Goal: Information Seeking & Learning: Find specific page/section

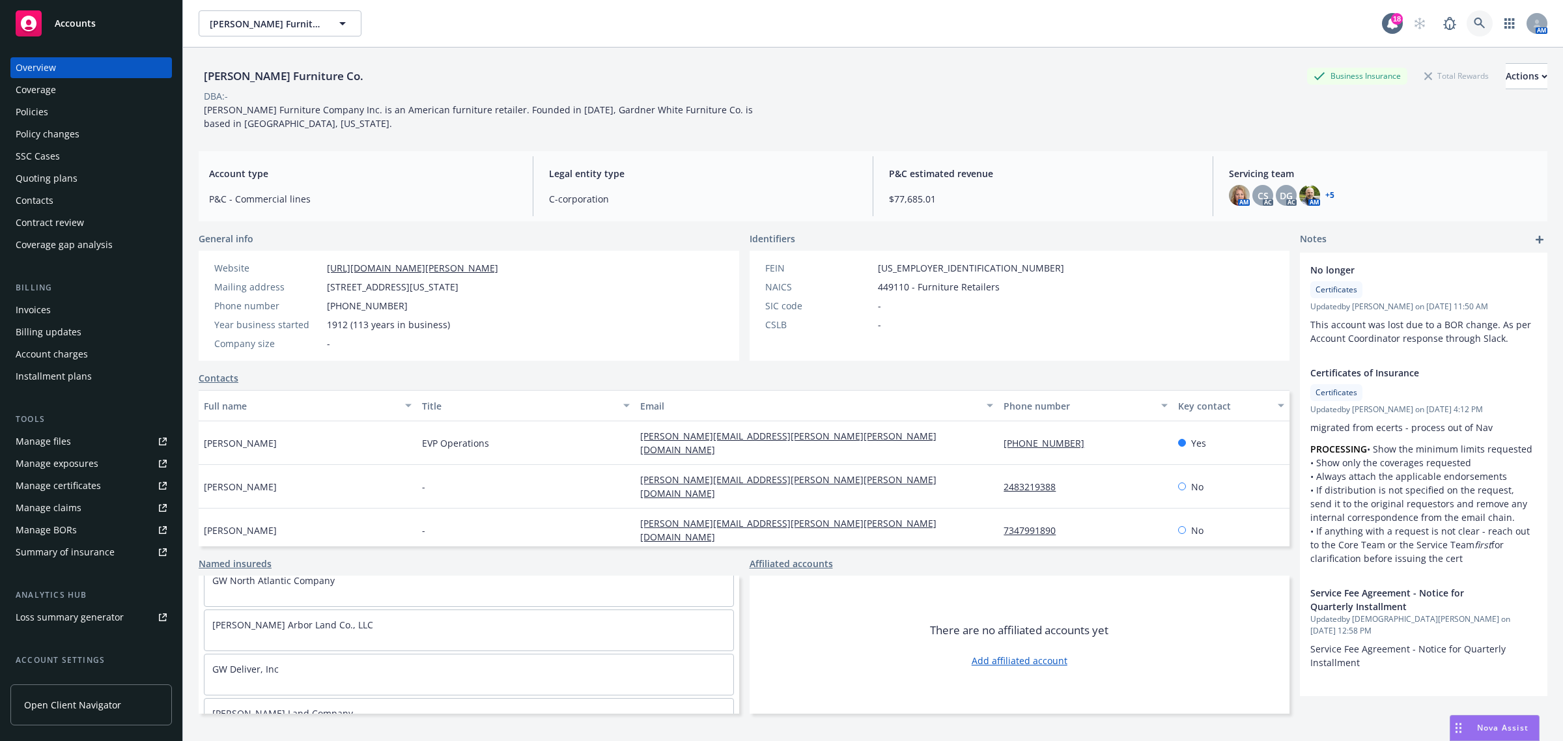
click at [1474, 23] on icon at bounding box center [1479, 23] width 11 height 11
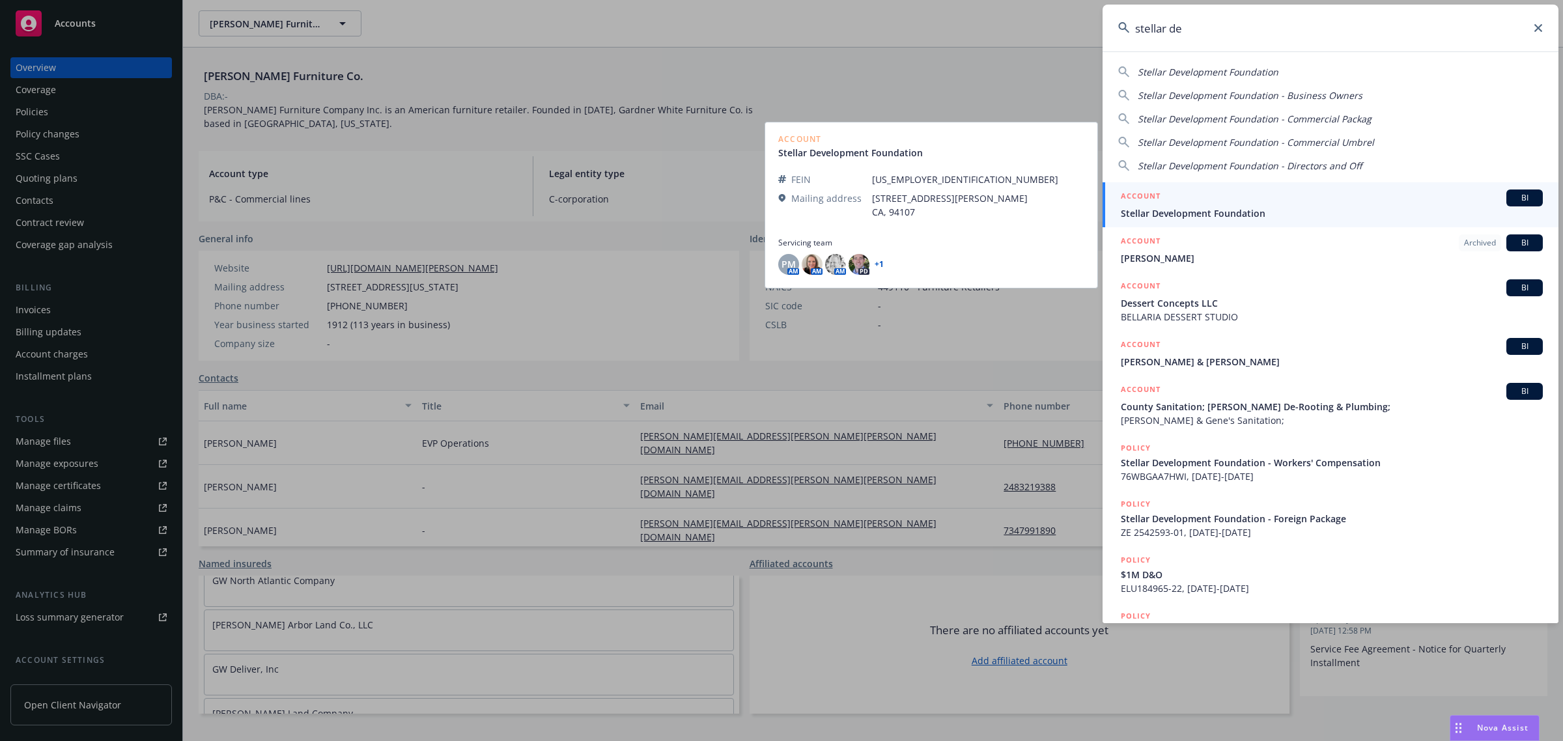
type input "stellar de"
click at [1231, 217] on span "Stellar Development Foundation" at bounding box center [1332, 213] width 422 height 14
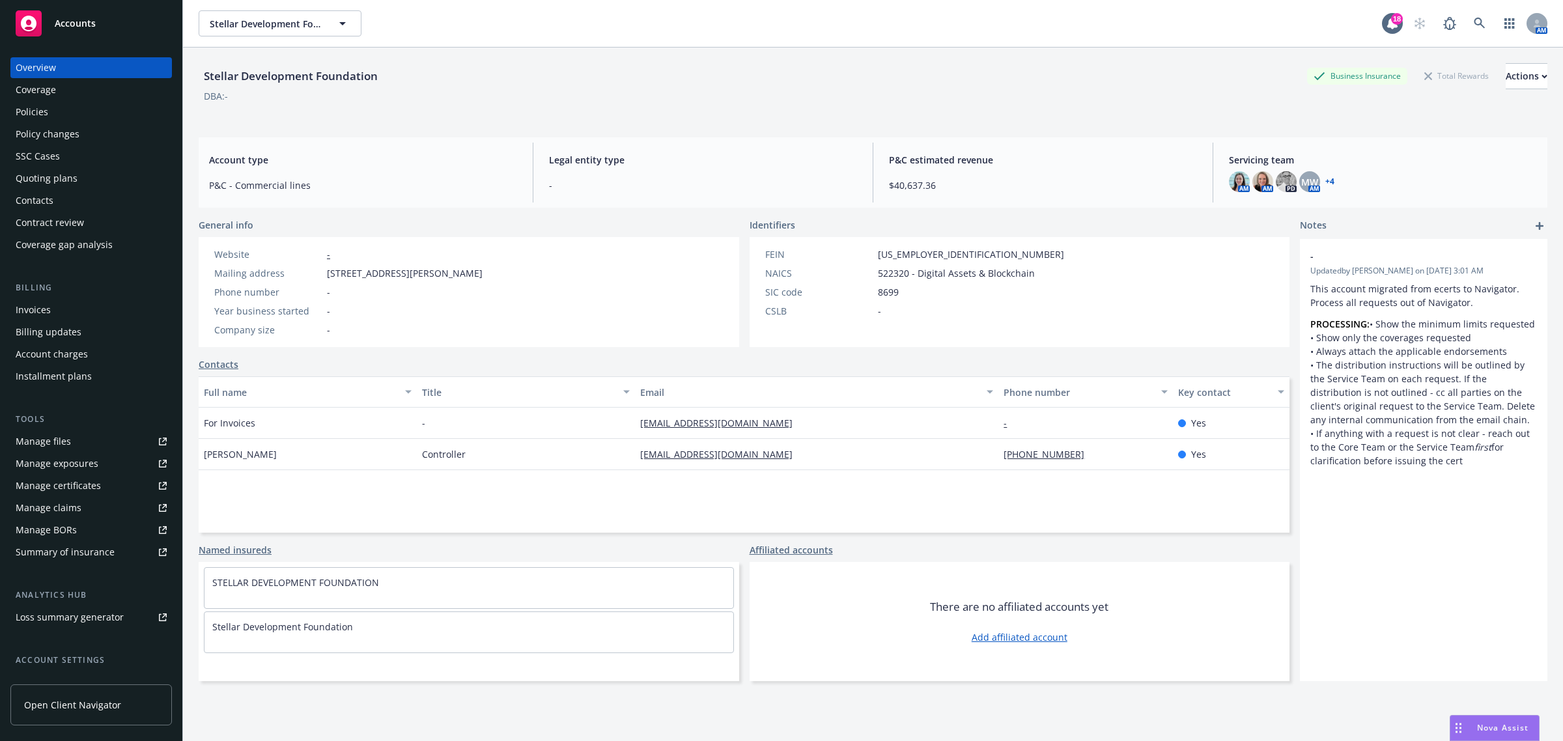
click at [77, 95] on div "Coverage" at bounding box center [91, 89] width 151 height 21
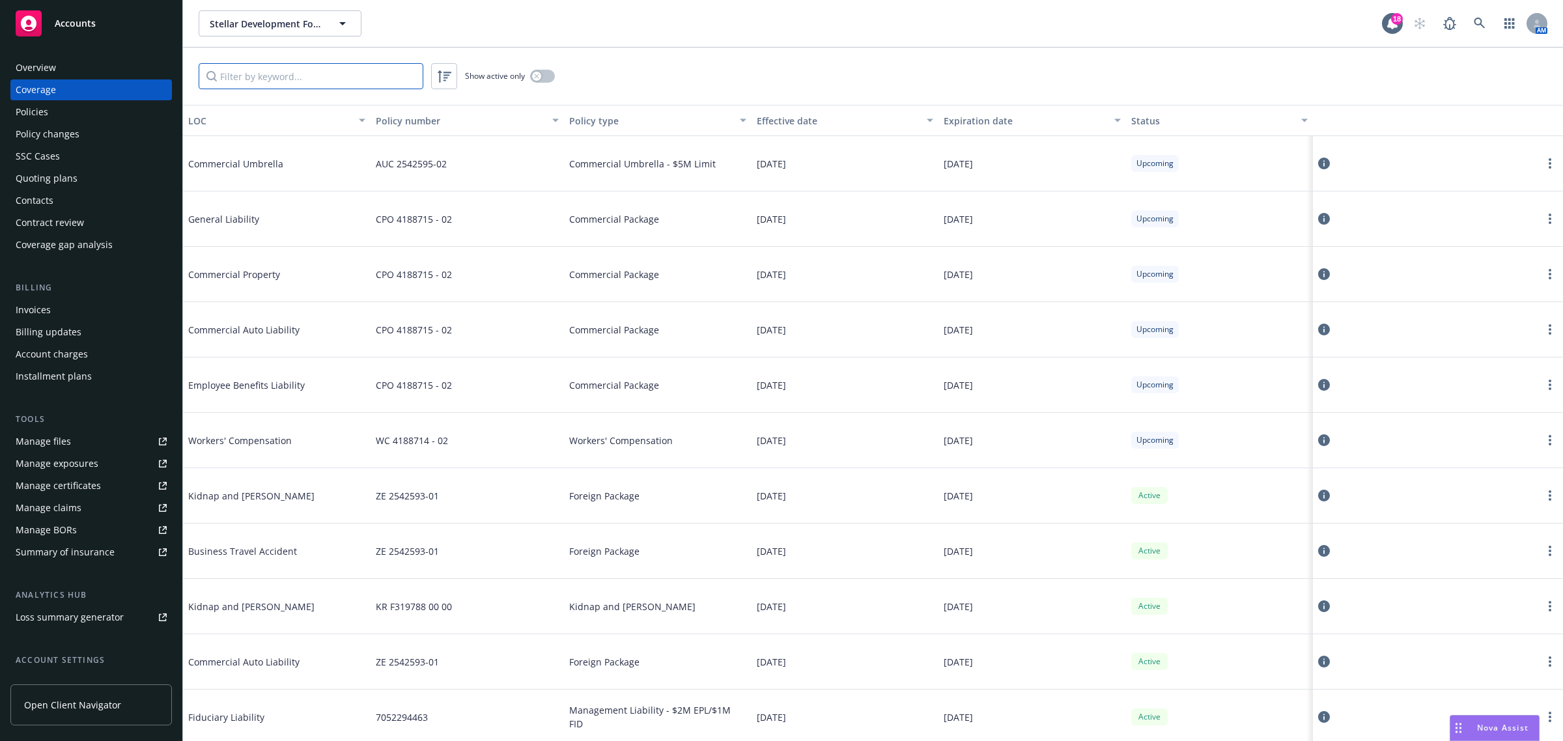
click at [320, 76] on input "Filter by keyword..." at bounding box center [311, 76] width 225 height 26
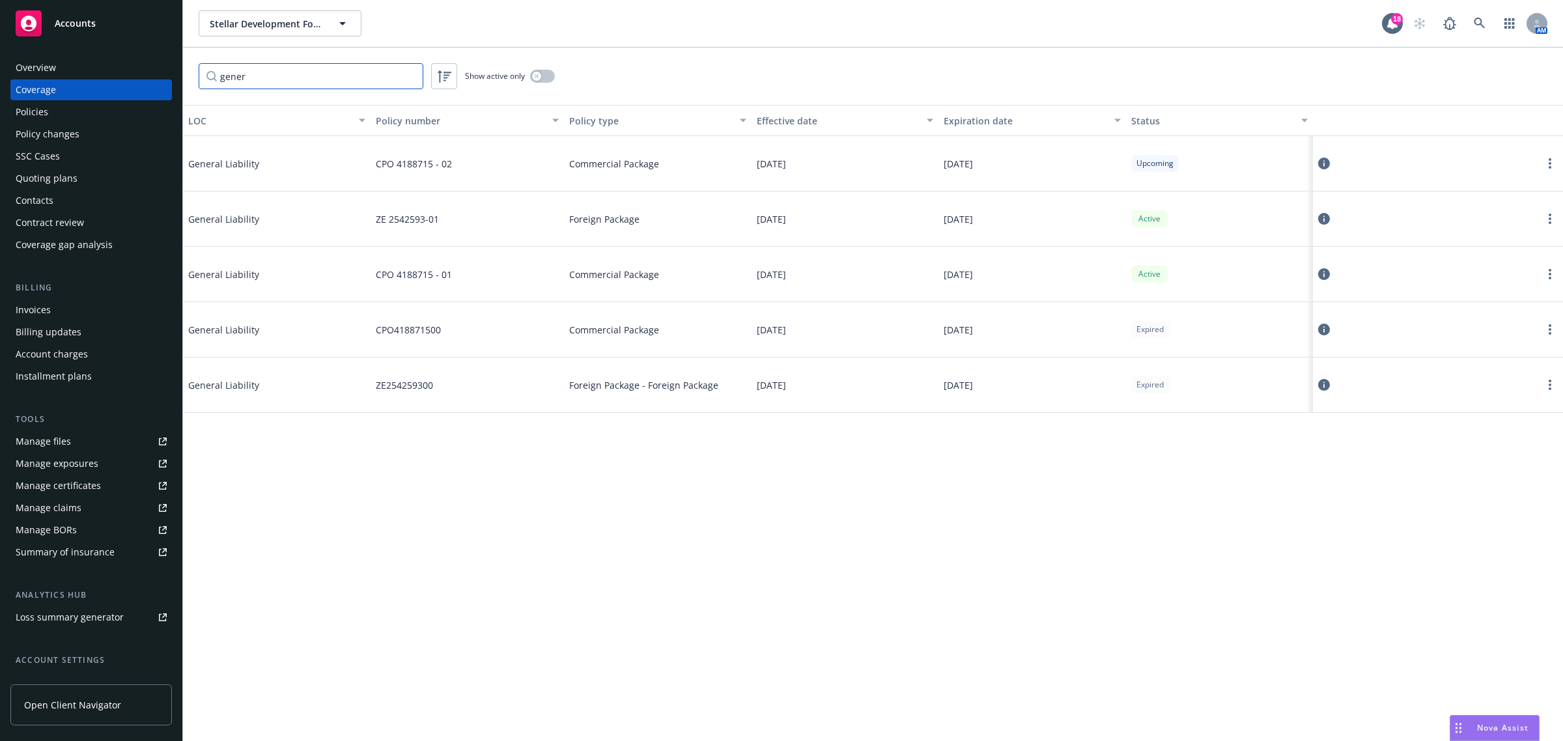
type input "gener"
click at [77, 480] on div "Manage certificates" at bounding box center [58, 485] width 85 height 21
click at [1329, 164] on icon at bounding box center [1324, 164] width 12 height 12
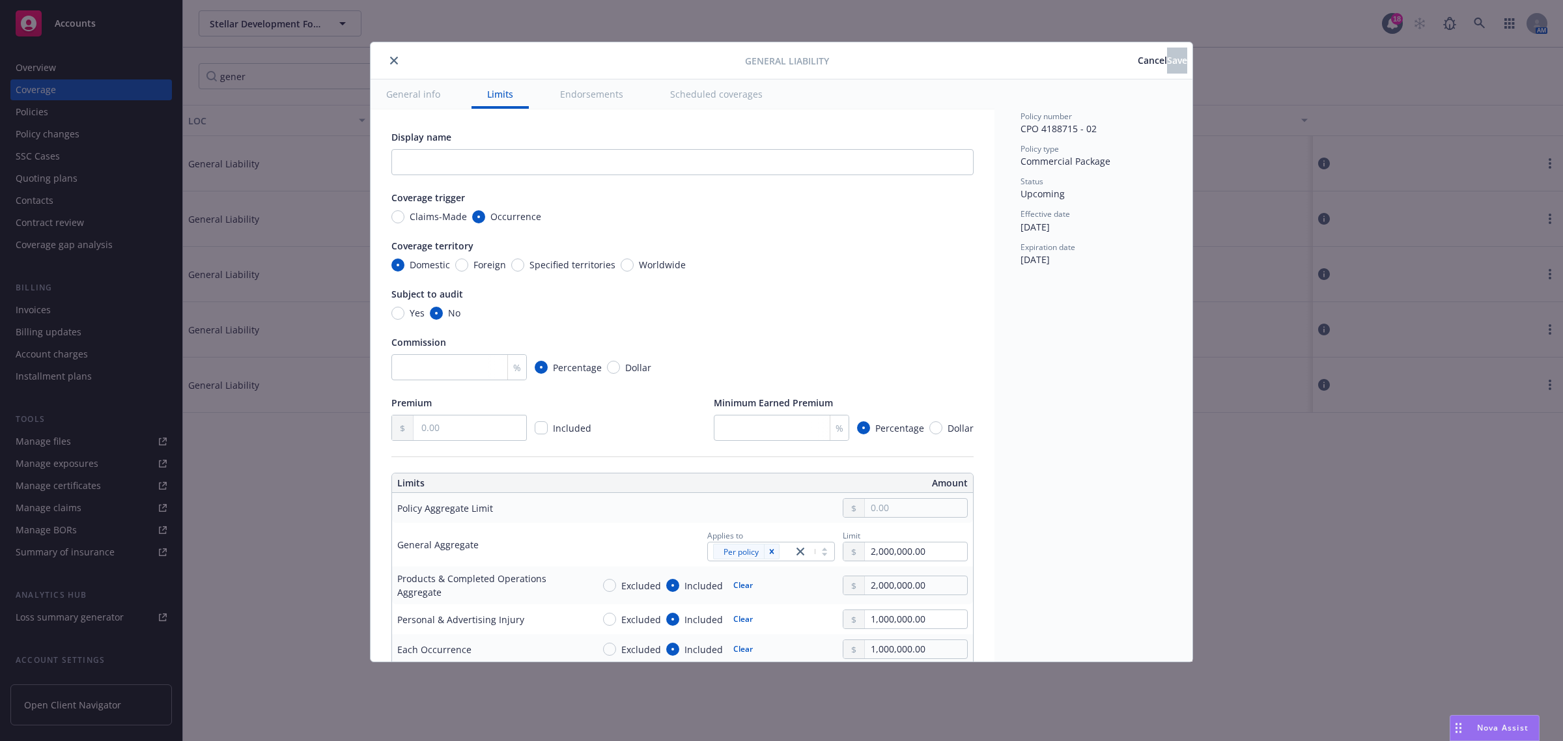
click at [396, 66] on button "close" at bounding box center [394, 61] width 16 height 16
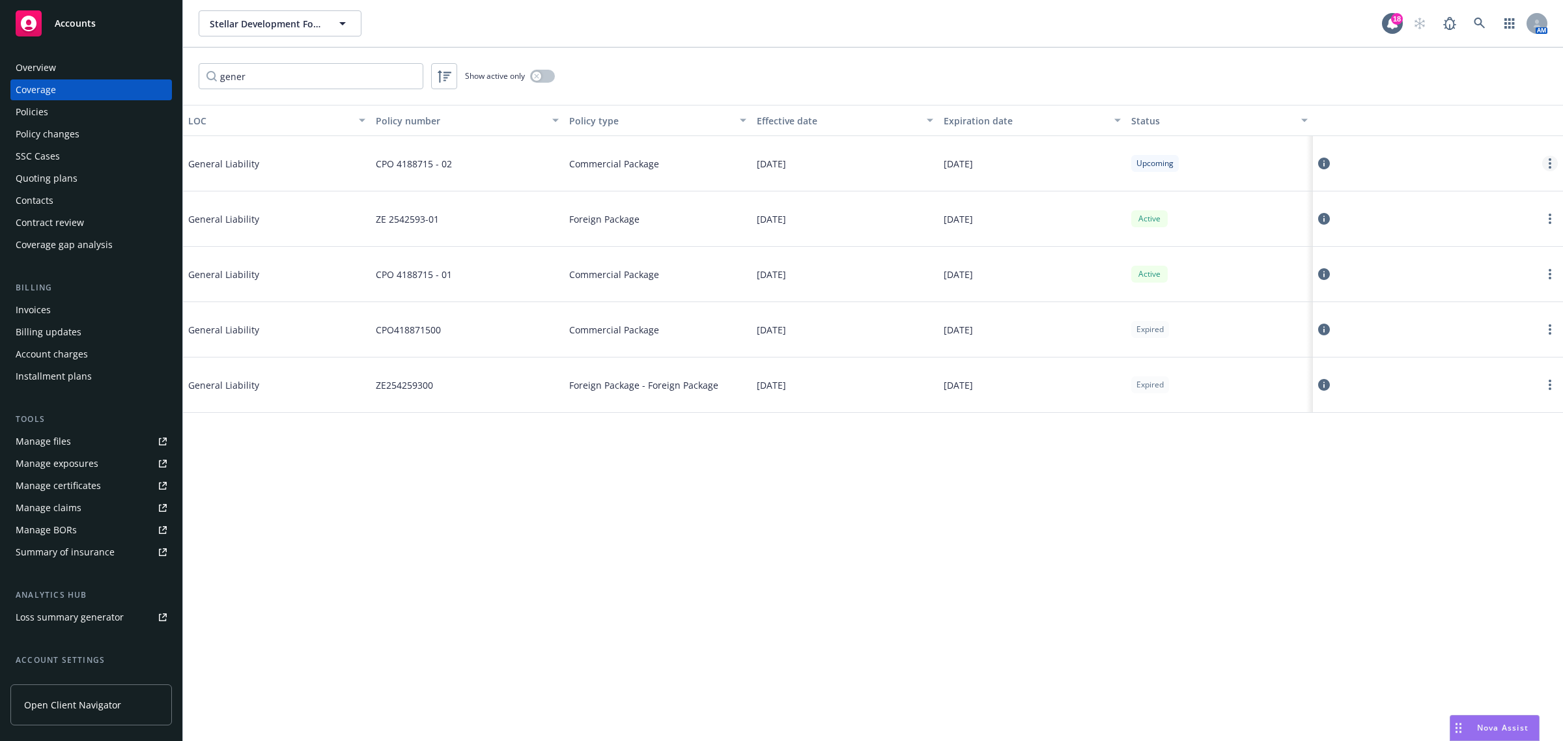
click at [1546, 165] on link "more" at bounding box center [1550, 164] width 16 height 16
click at [1473, 241] on link "View policy" at bounding box center [1472, 242] width 171 height 26
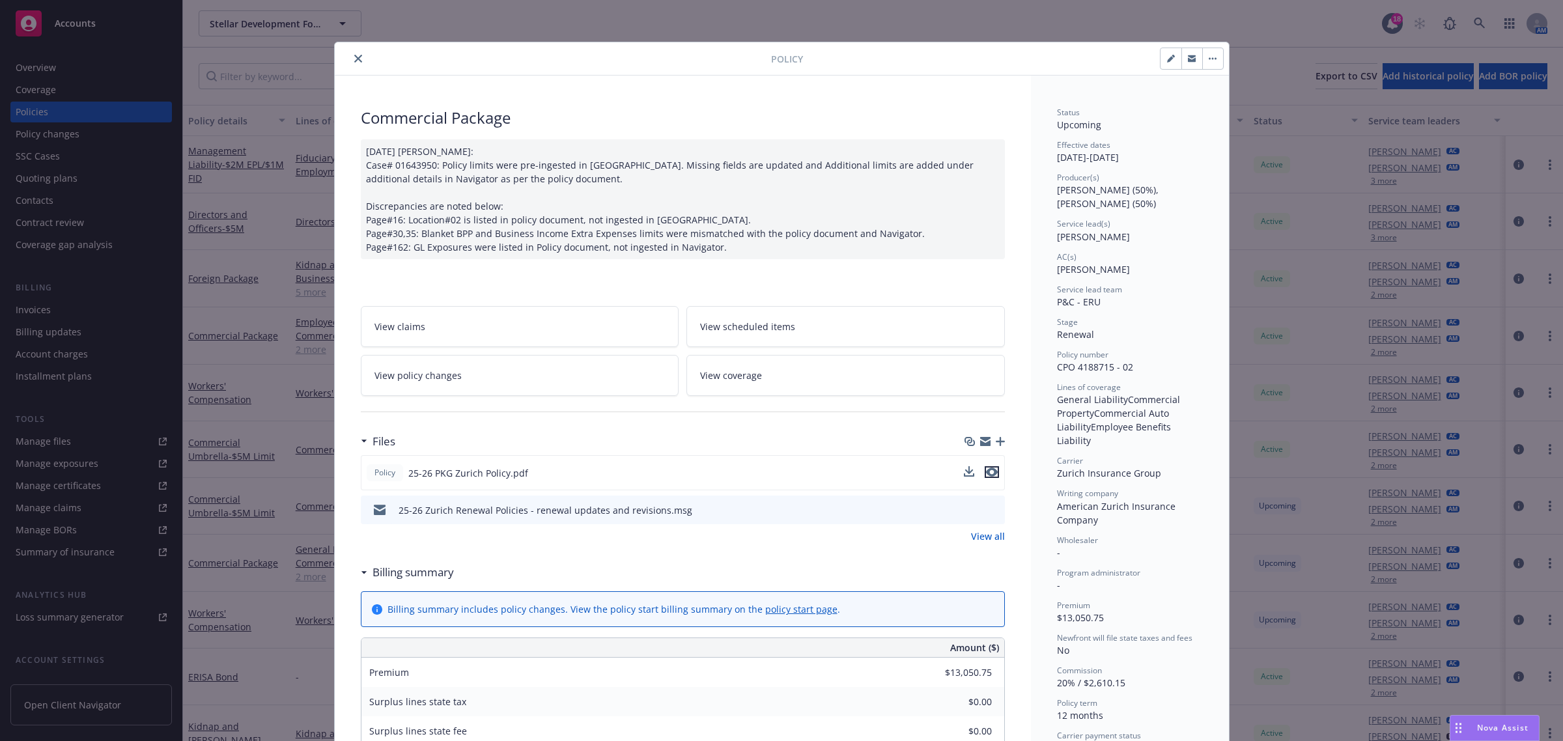
click at [987, 474] on icon "preview file" at bounding box center [992, 472] width 12 height 9
click at [355, 57] on icon "close" at bounding box center [358, 59] width 8 height 8
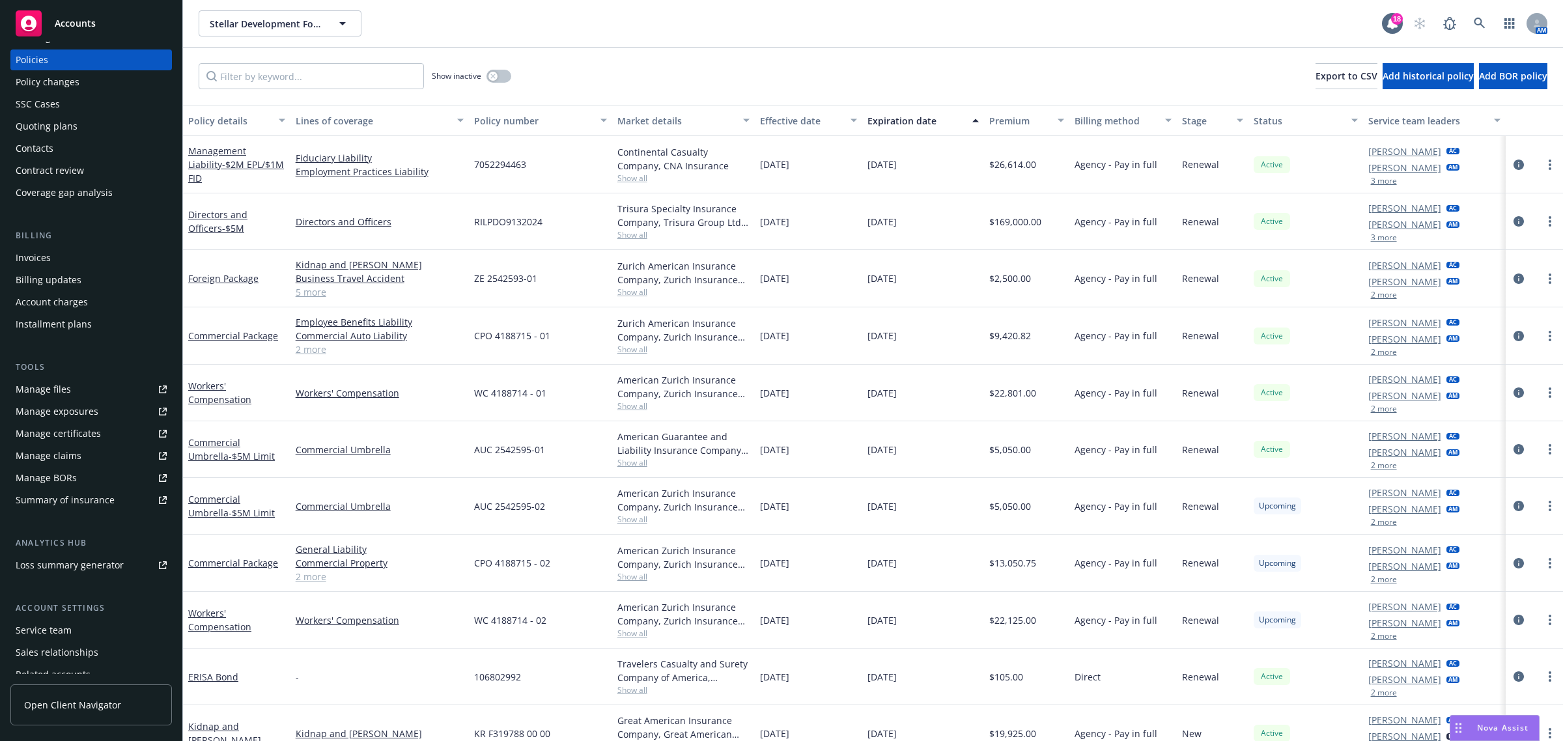
scroll to position [106, 0]
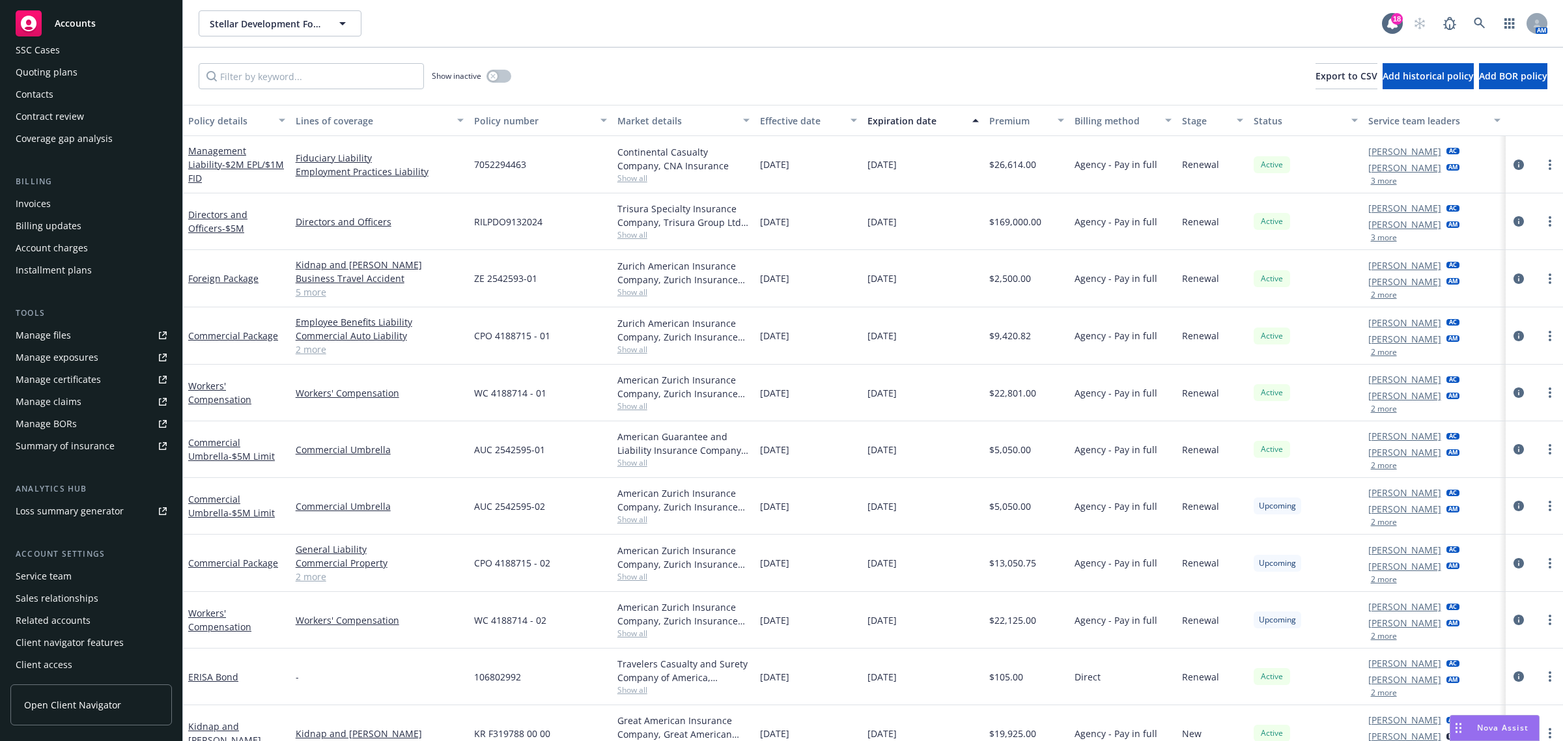
click at [67, 578] on div "Service team" at bounding box center [44, 576] width 56 height 21
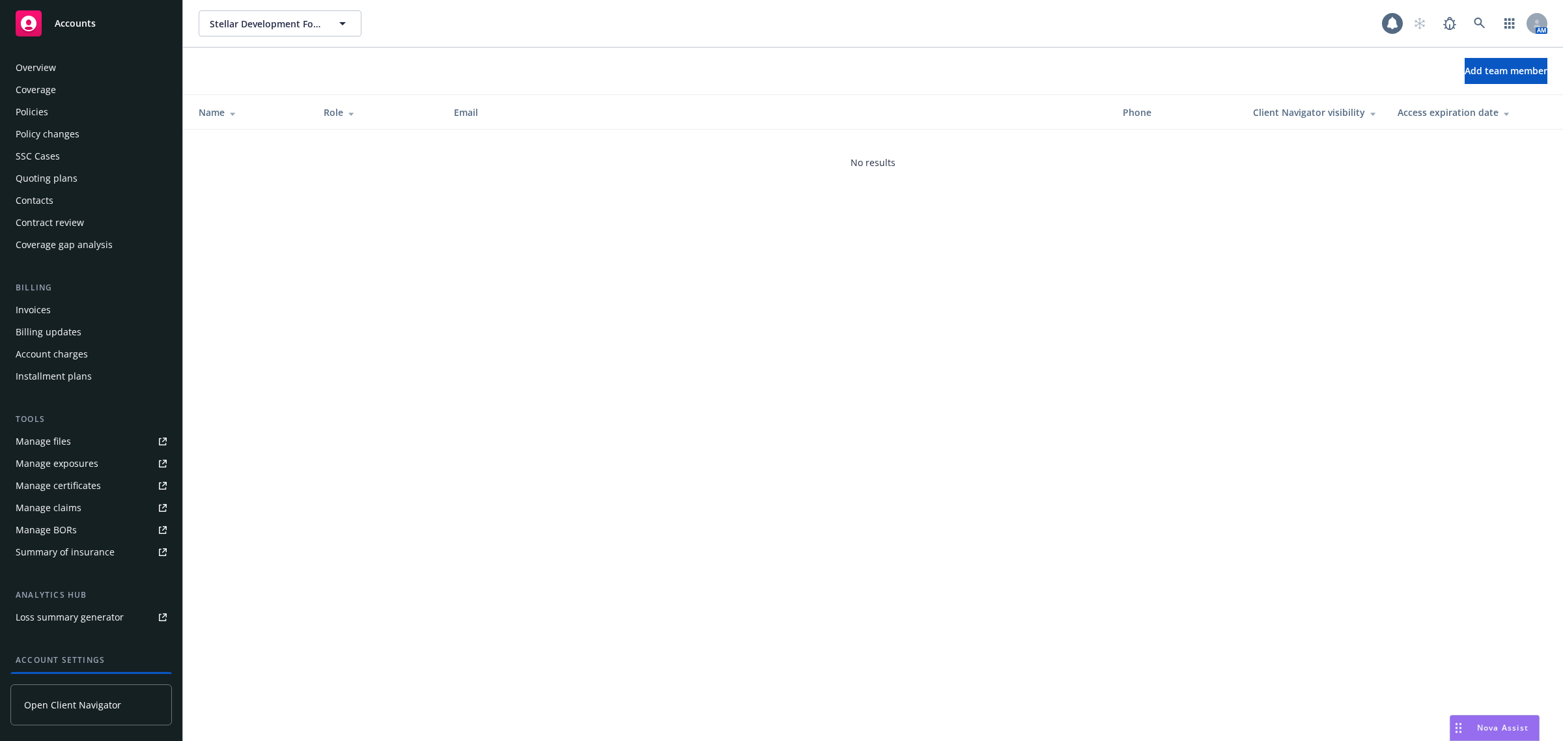
scroll to position [106, 0]
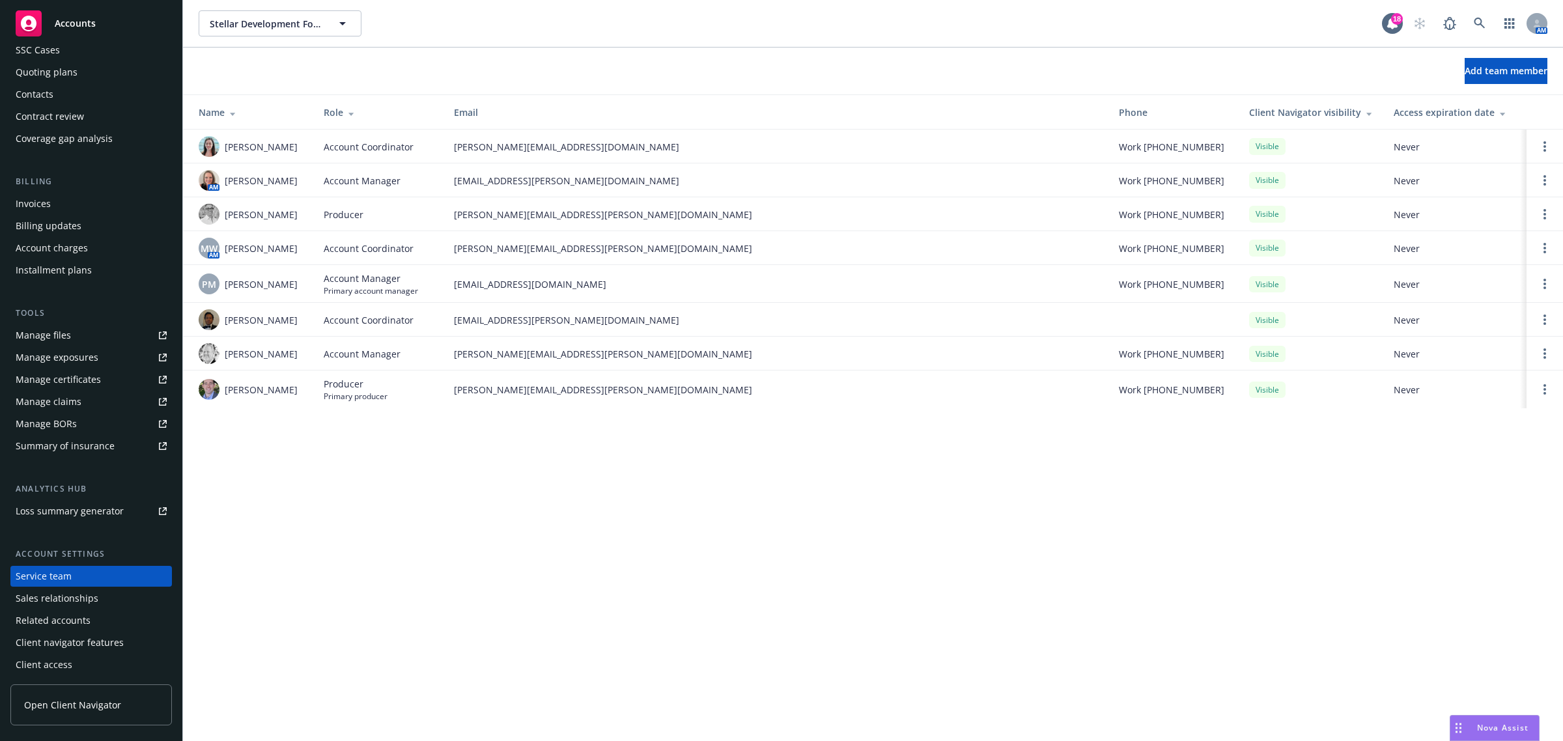
click at [355, 118] on div "Role" at bounding box center [378, 113] width 109 height 14
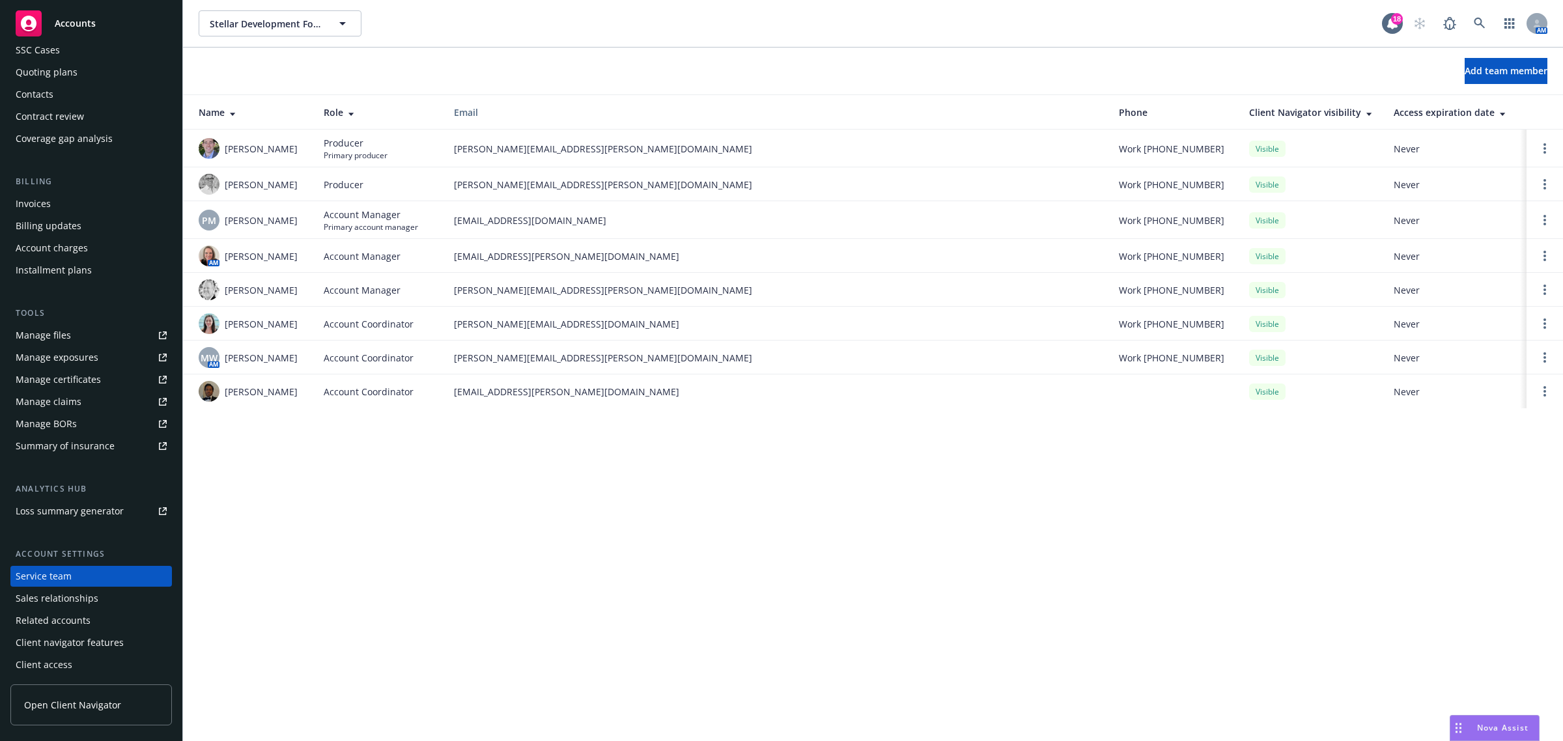
click at [638, 512] on div "Stellar Development Foundation Stellar Development Foundation 18 AM Add team me…" at bounding box center [873, 370] width 1380 height 741
click at [1480, 23] on icon at bounding box center [1479, 23] width 11 height 11
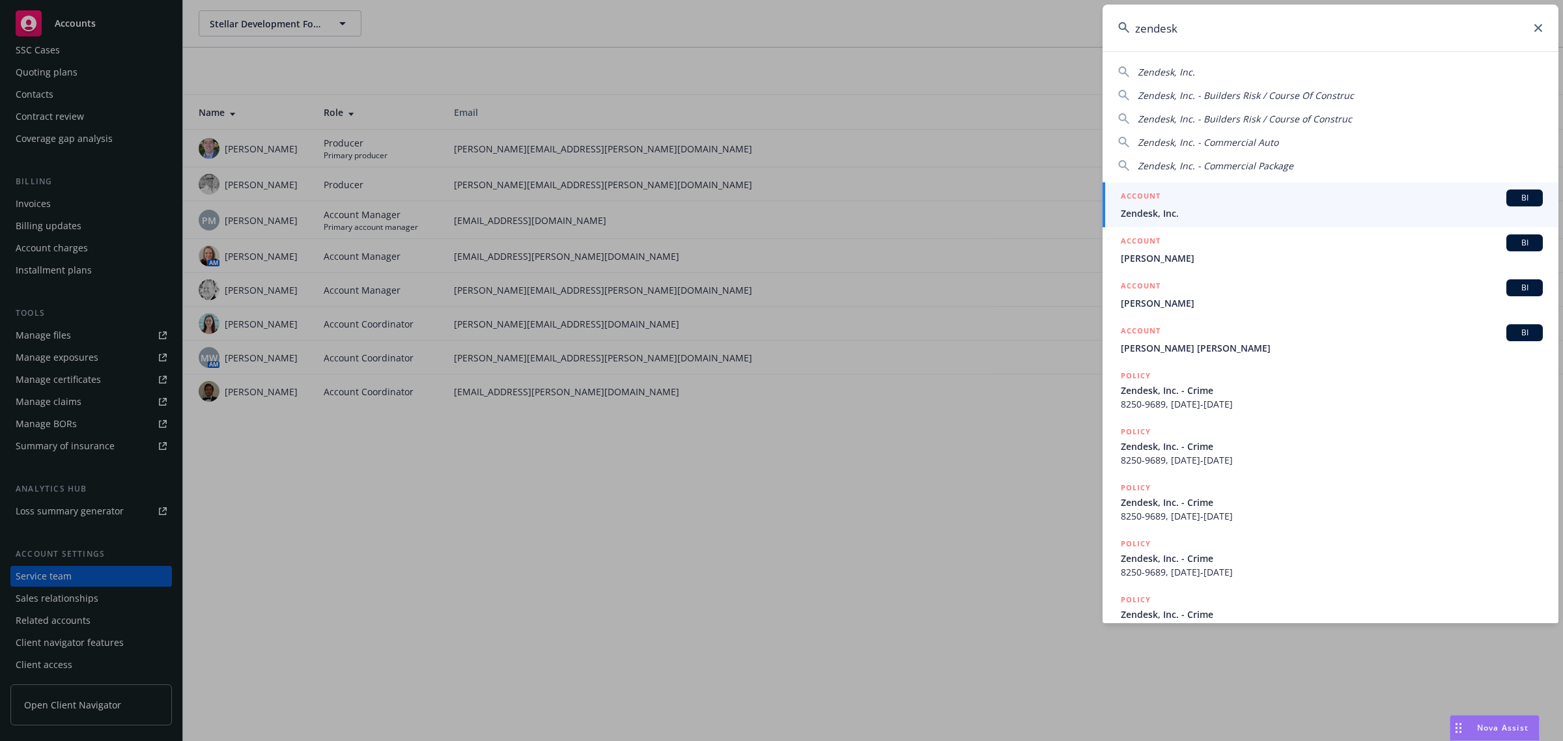
type input "zendesk"
click at [1396, 206] on span "Zendesk, Inc." at bounding box center [1332, 213] width 422 height 14
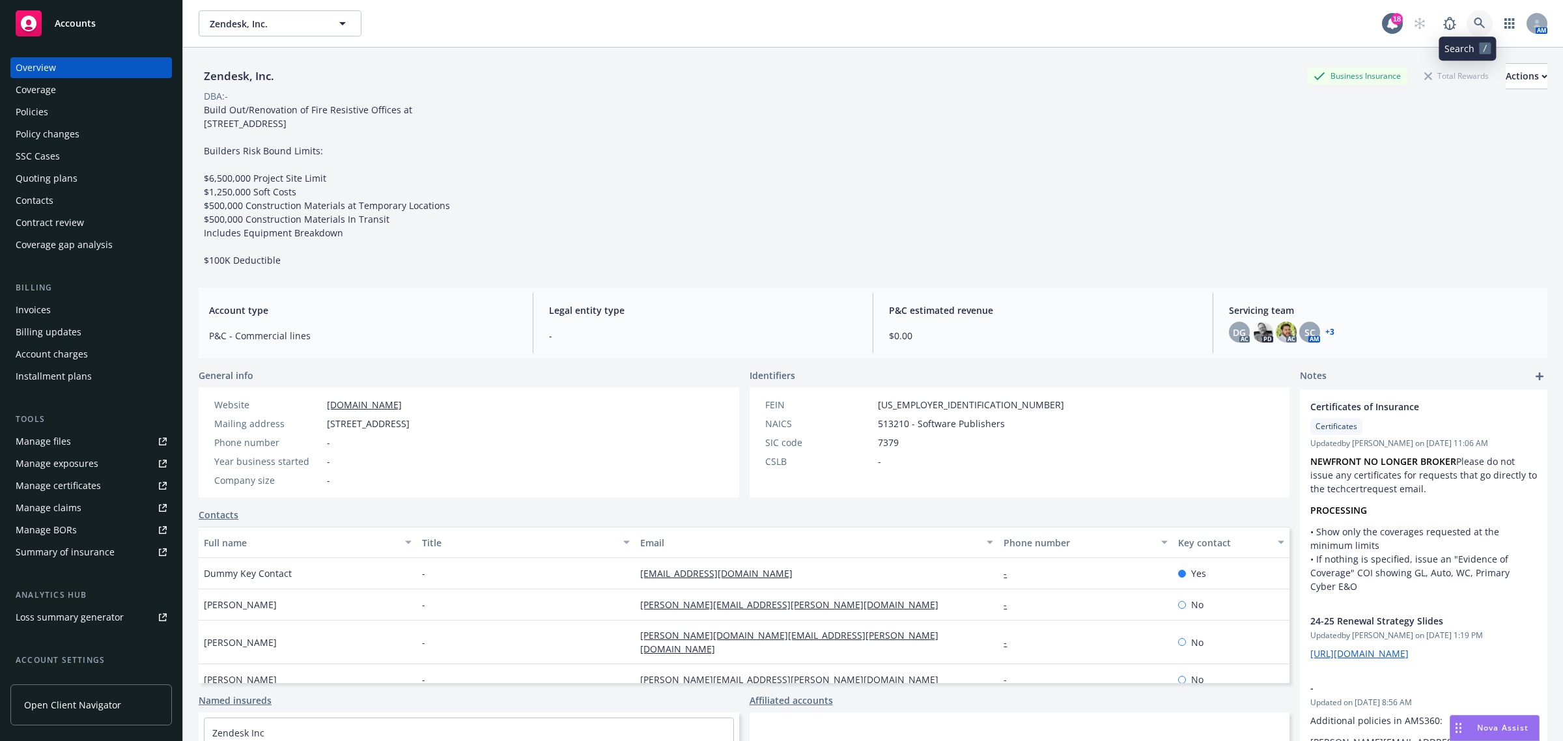
click at [1474, 20] on icon at bounding box center [1480, 24] width 12 height 12
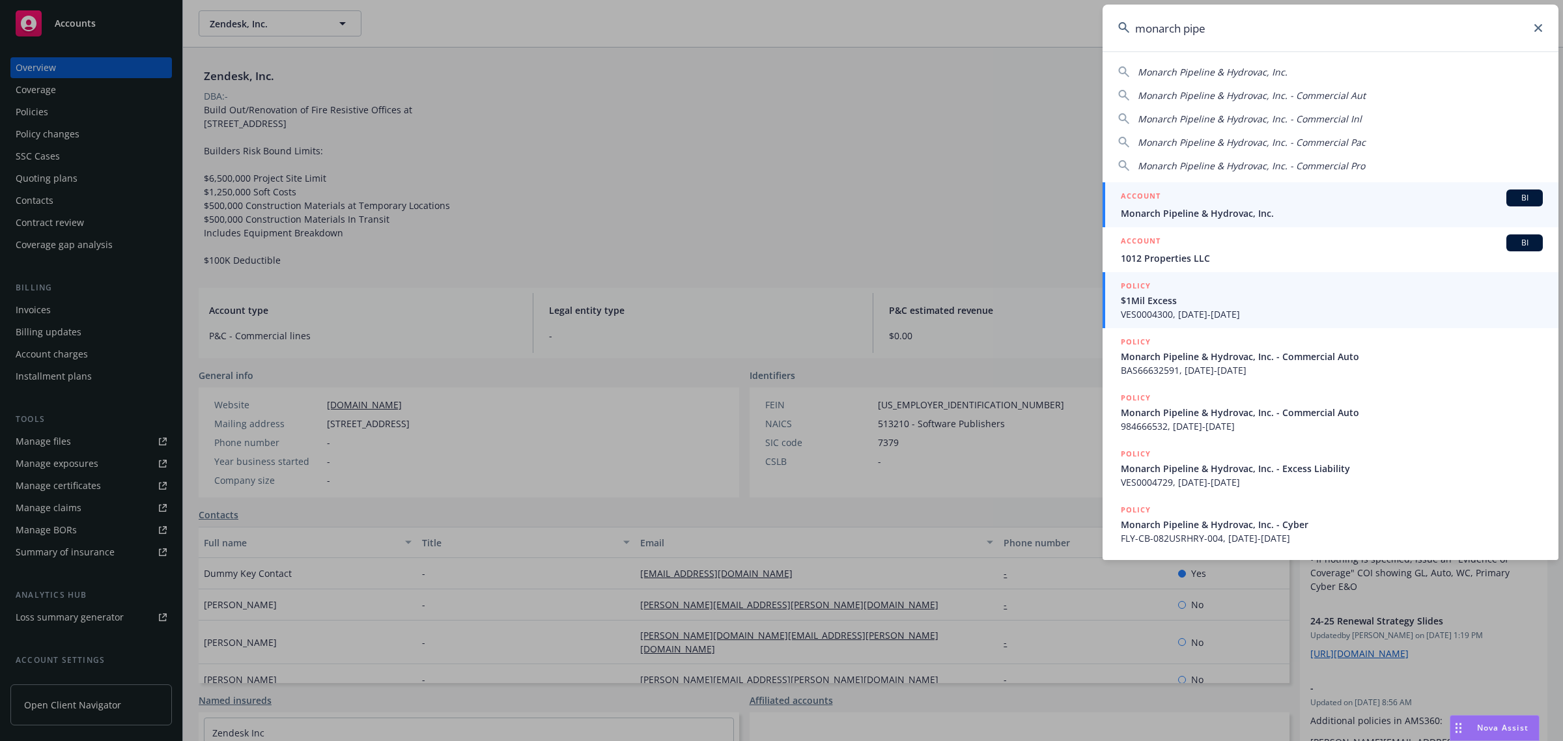
type input "monarch pipe"
click at [1232, 208] on span "Monarch Pipeline & Hydrovac, Inc." at bounding box center [1332, 213] width 422 height 14
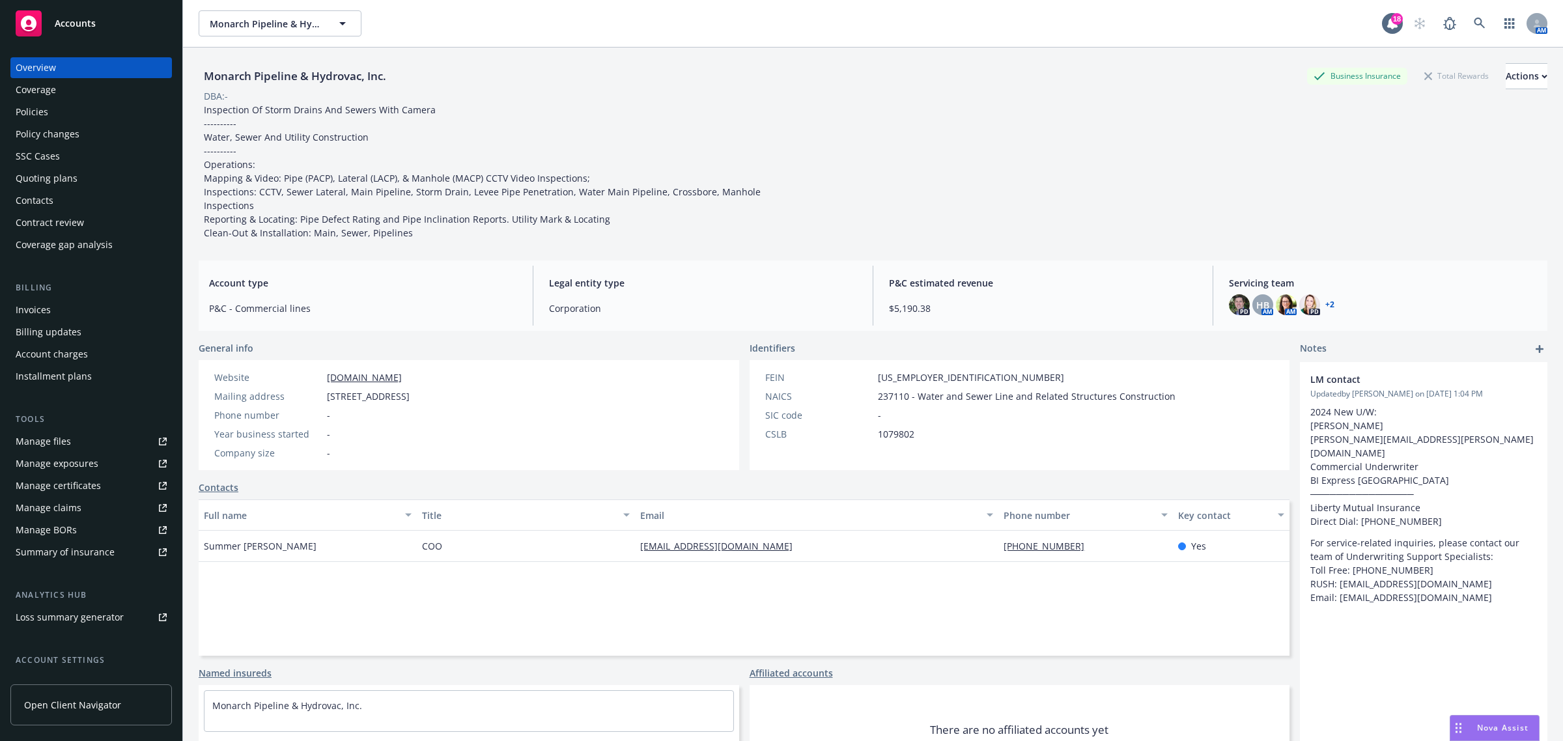
click at [86, 92] on div "Coverage" at bounding box center [91, 89] width 151 height 21
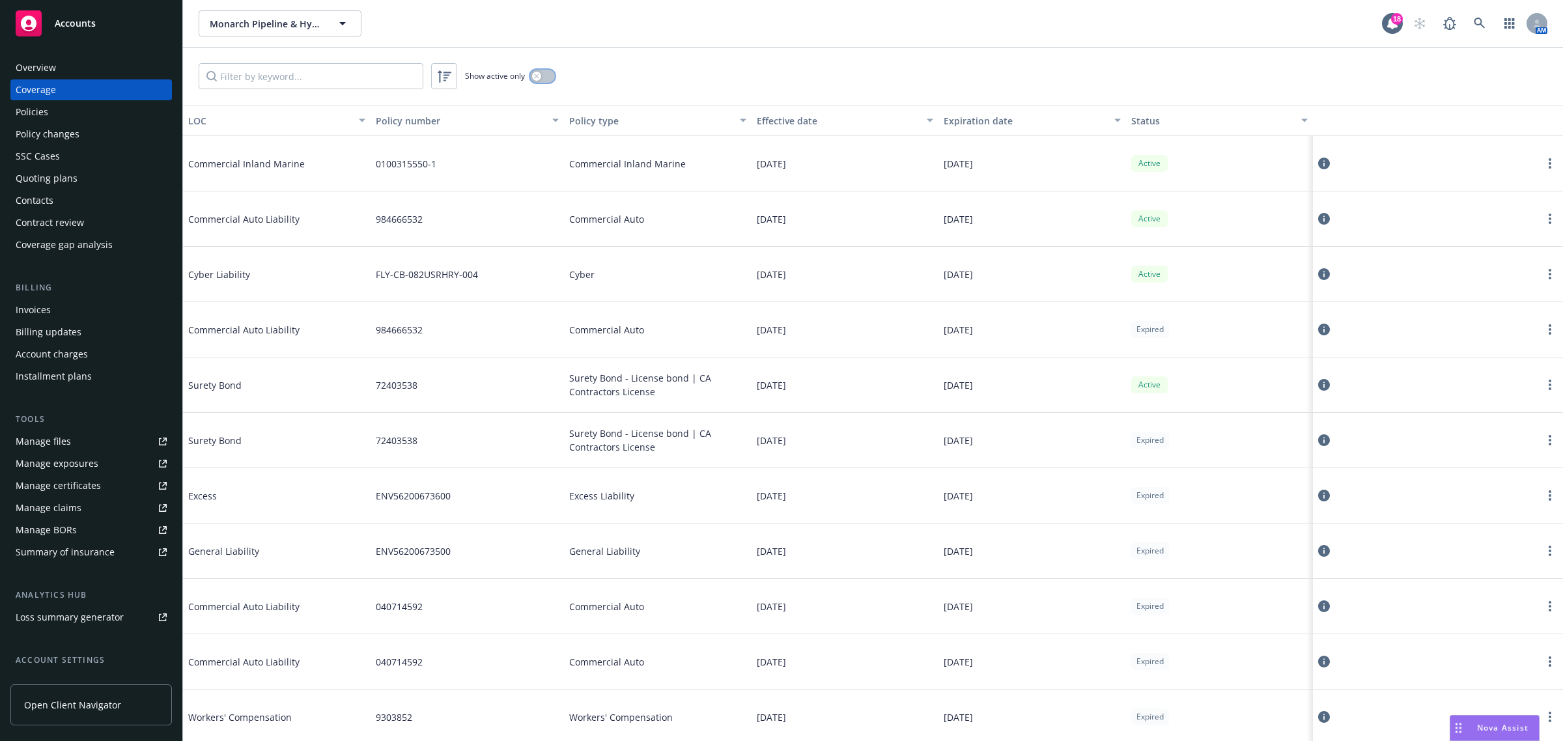
click at [542, 72] on button "button" at bounding box center [542, 76] width 25 height 13
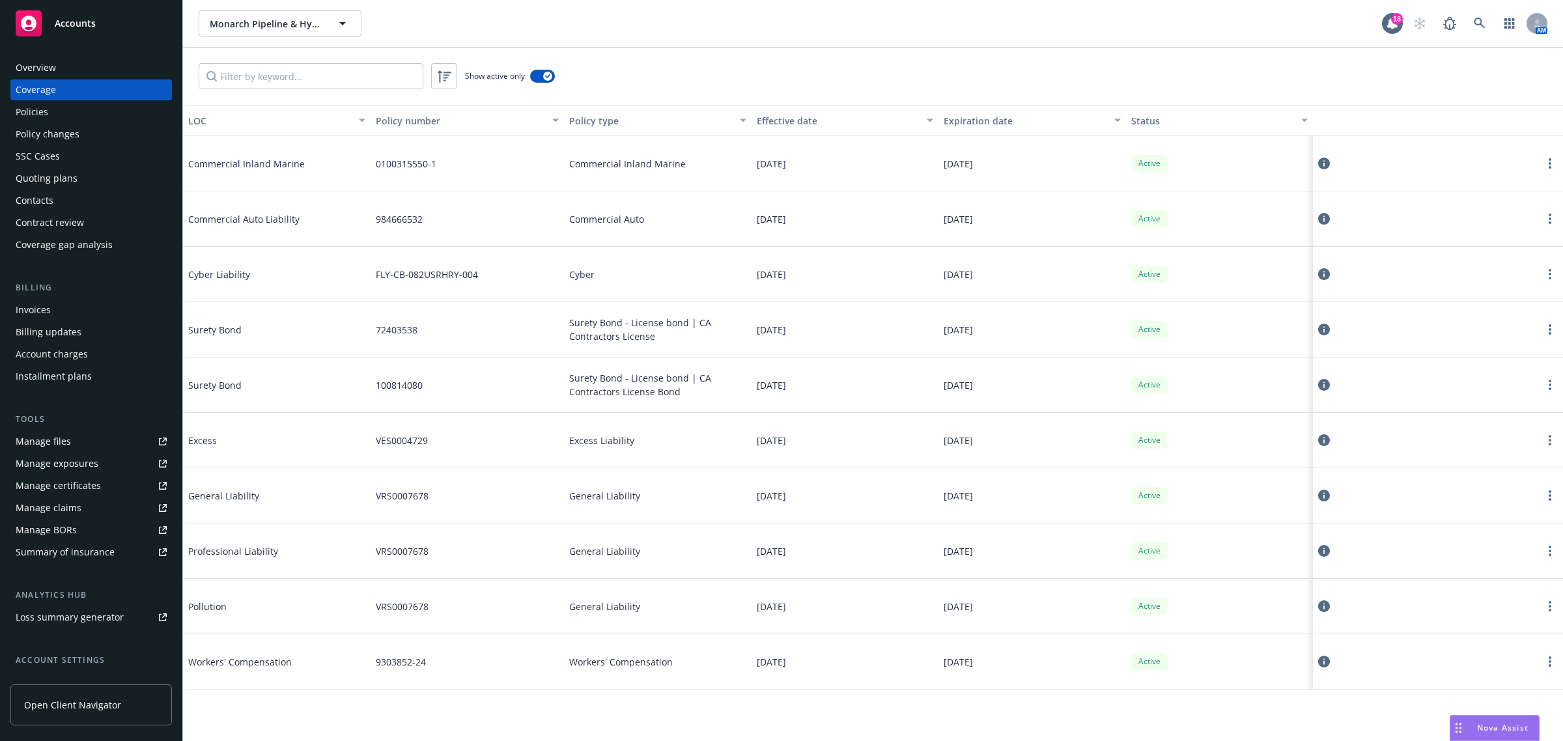
click at [484, 681] on div "9303852-24" at bounding box center [467, 661] width 193 height 55
click at [538, 70] on button "button" at bounding box center [542, 76] width 25 height 13
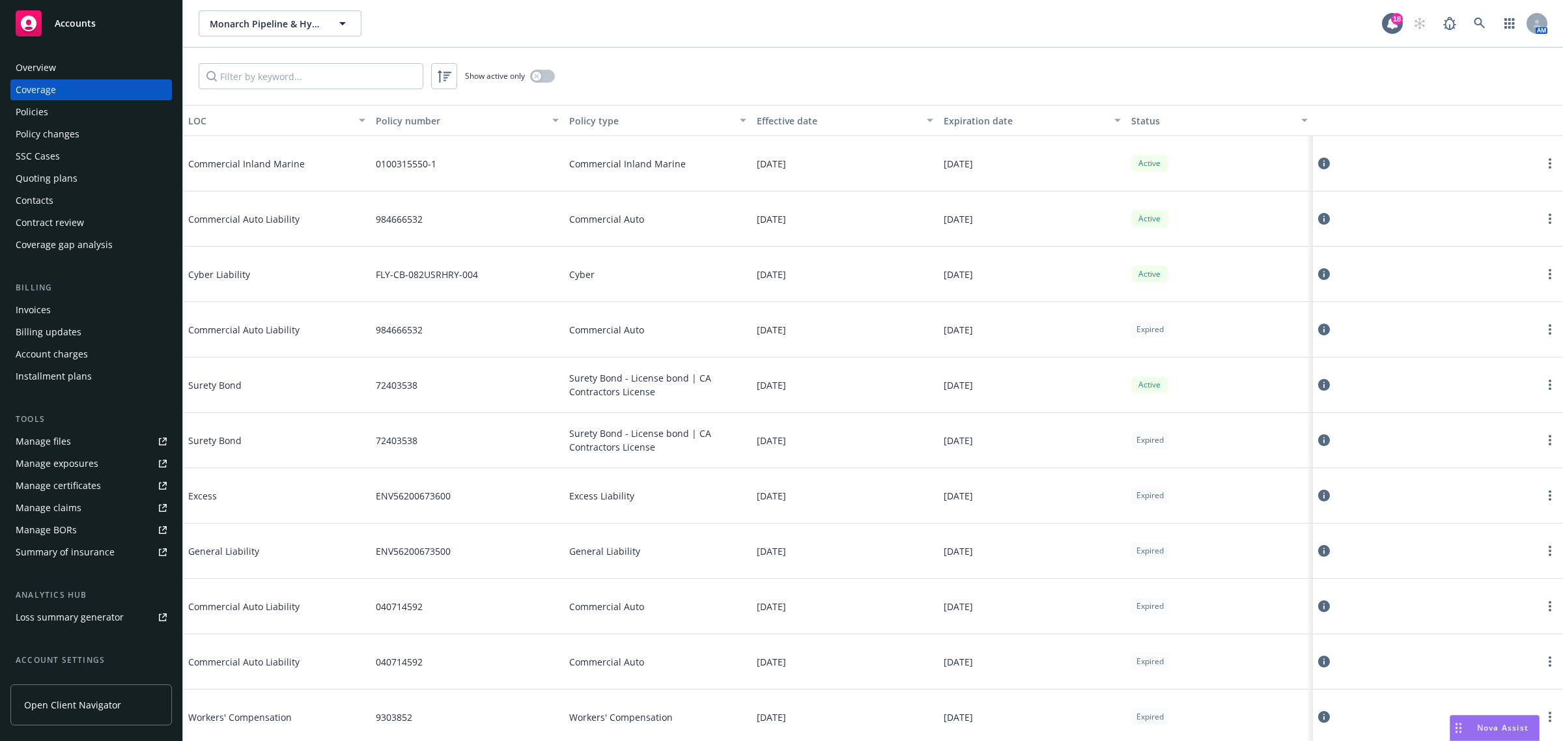
click at [1167, 112] on button "Status" at bounding box center [1220, 120] width 188 height 31
click at [1133, 121] on div "Status" at bounding box center [1212, 121] width 163 height 14
click at [40, 70] on div "Overview" at bounding box center [36, 67] width 40 height 21
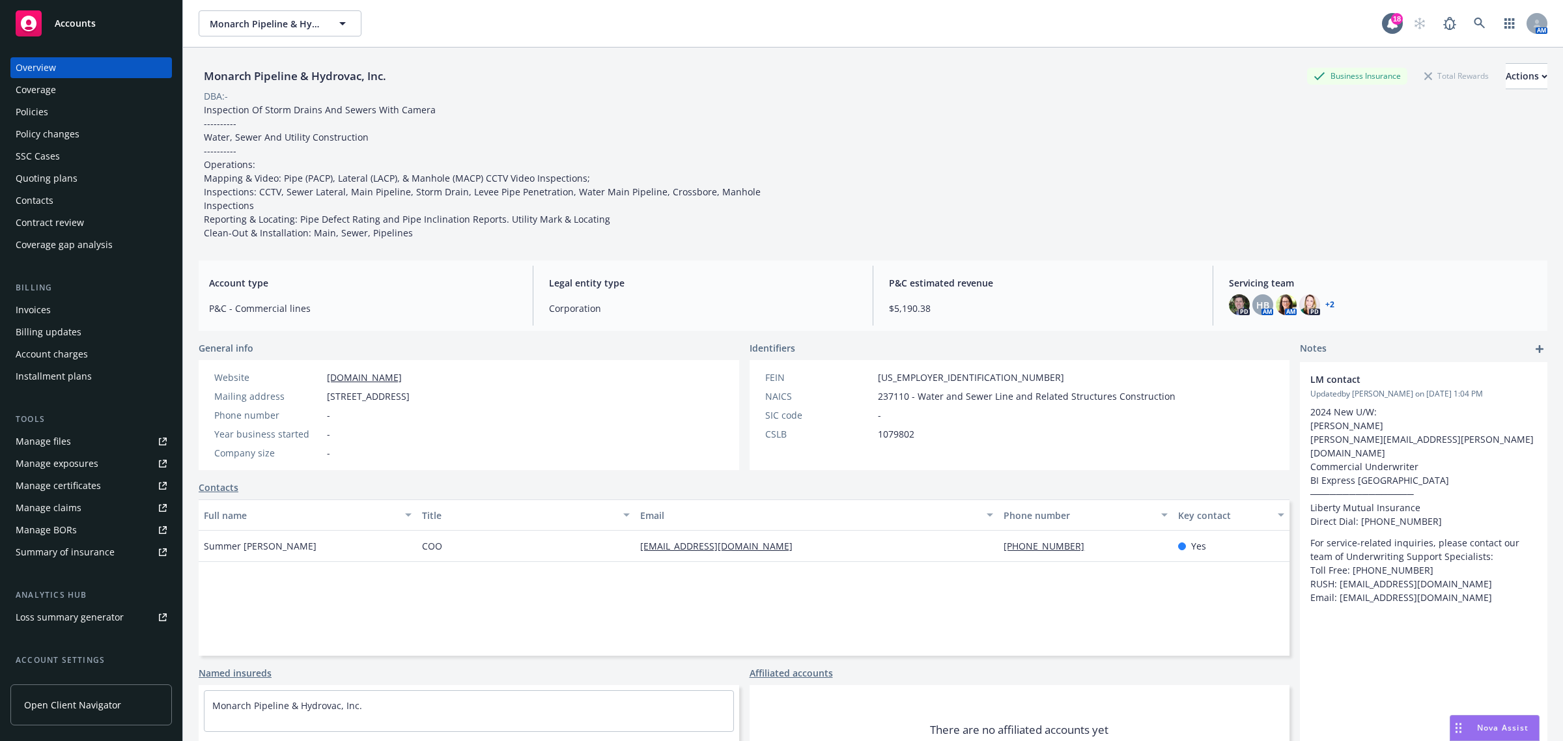
drag, startPoint x: 1408, startPoint y: 649, endPoint x: 1389, endPoint y: 647, distance: 19.7
click at [1407, 649] on div "LM contact Updated by [PERSON_NAME] on [DATE] 1:04 PM 2024 New U/W: [PERSON_NAM…" at bounding box center [1423, 583] width 247 height 442
click at [96, 490] on div "Manage certificates" at bounding box center [58, 485] width 85 height 21
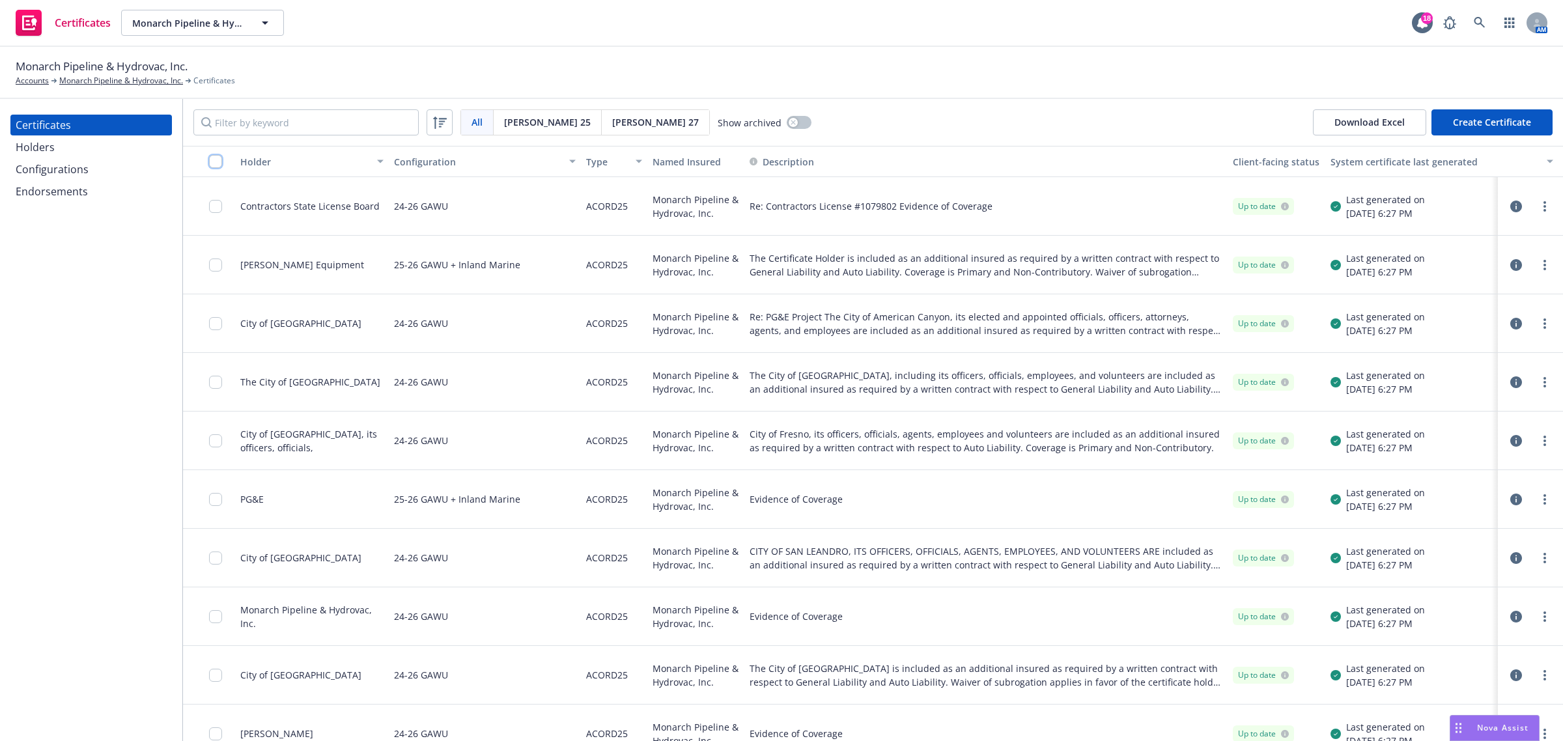
click at [217, 160] on input "checkbox" at bounding box center [215, 161] width 13 height 13
